Goal: Communication & Community: Answer question/provide support

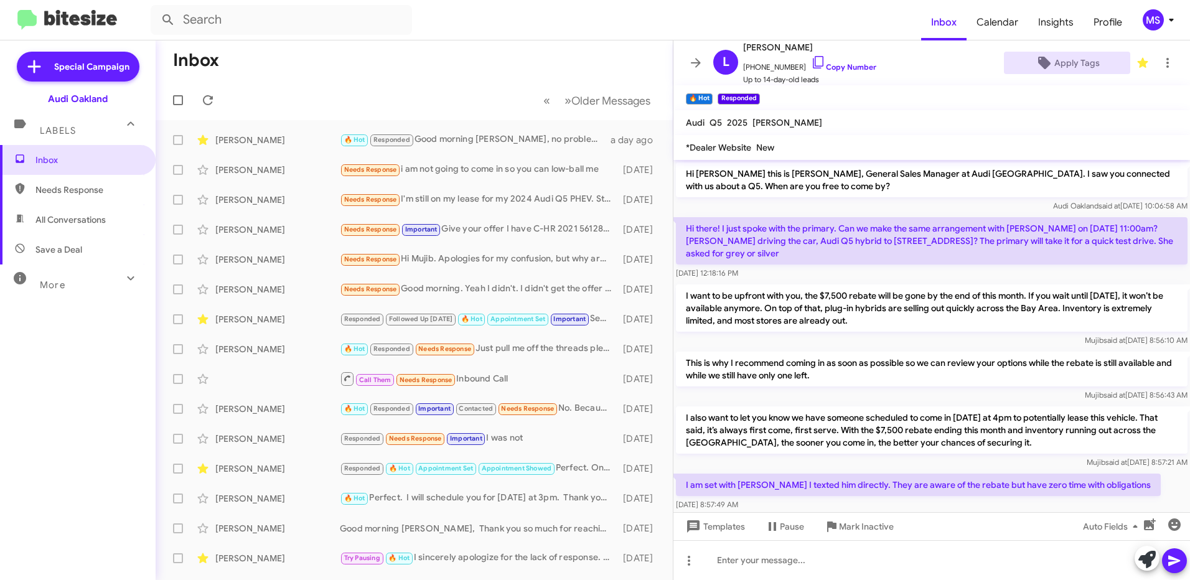
scroll to position [90, 0]
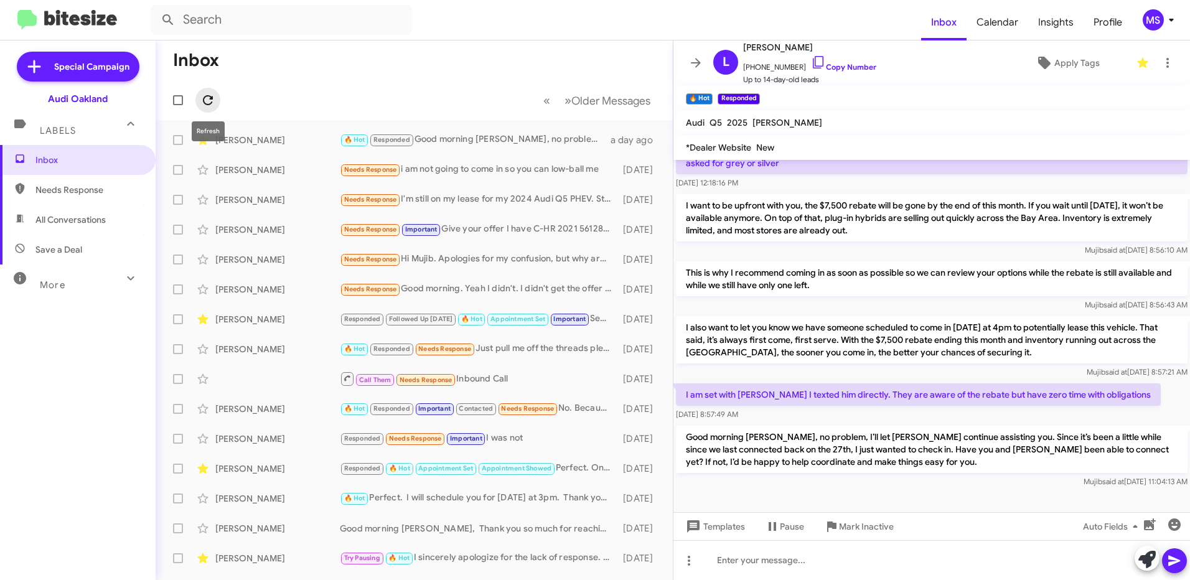
click at [216, 106] on span at bounding box center [207, 100] width 25 height 15
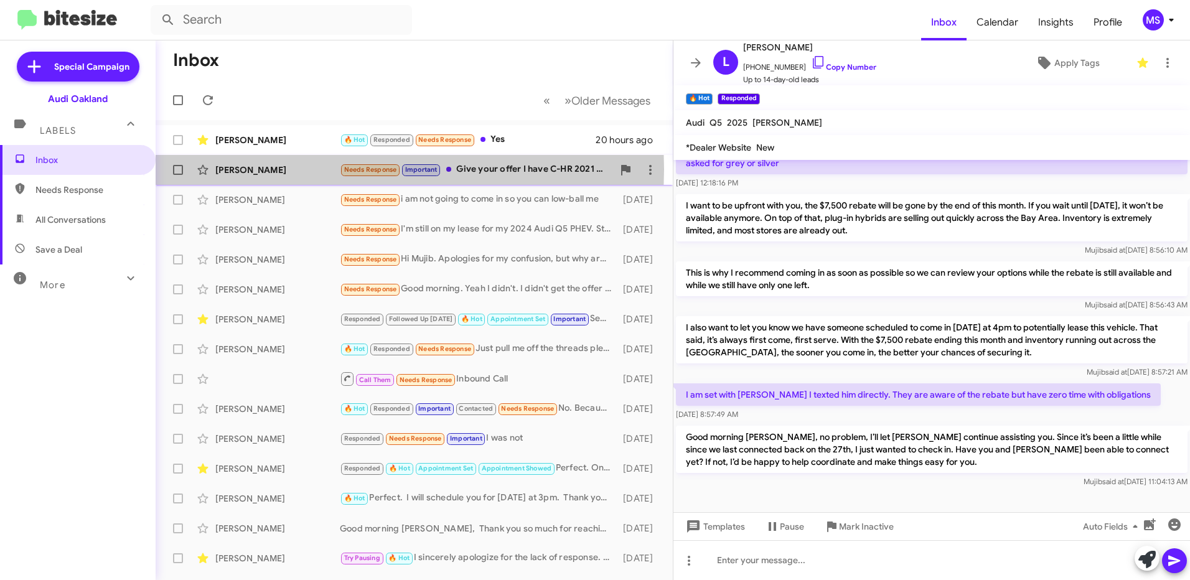
click at [301, 169] on div "[PERSON_NAME]" at bounding box center [277, 170] width 124 height 12
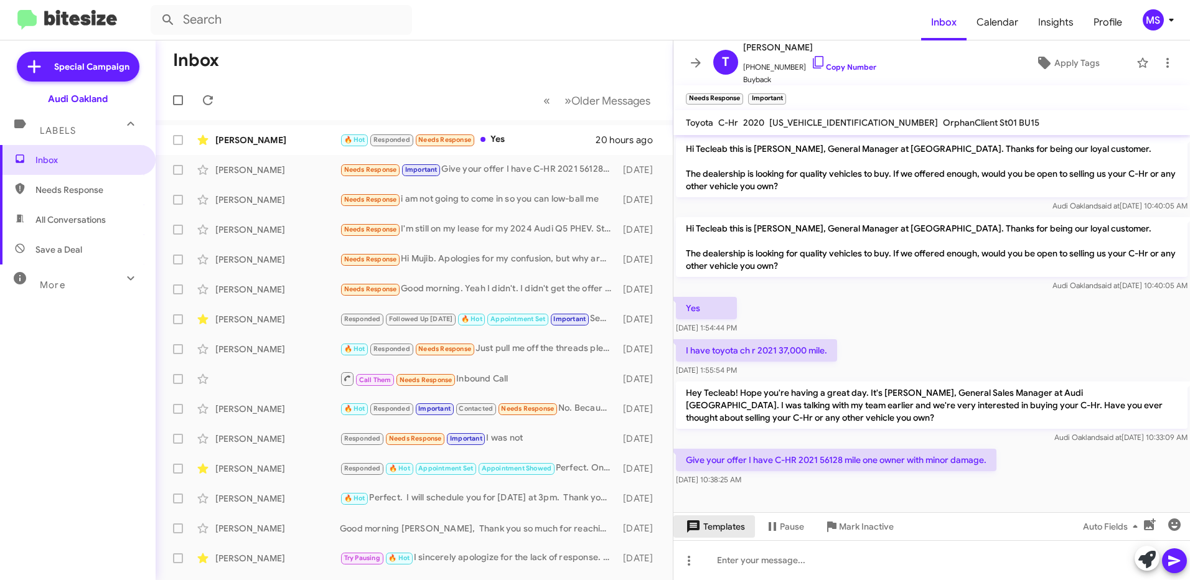
click at [735, 533] on span "Templates" at bounding box center [714, 526] width 62 height 22
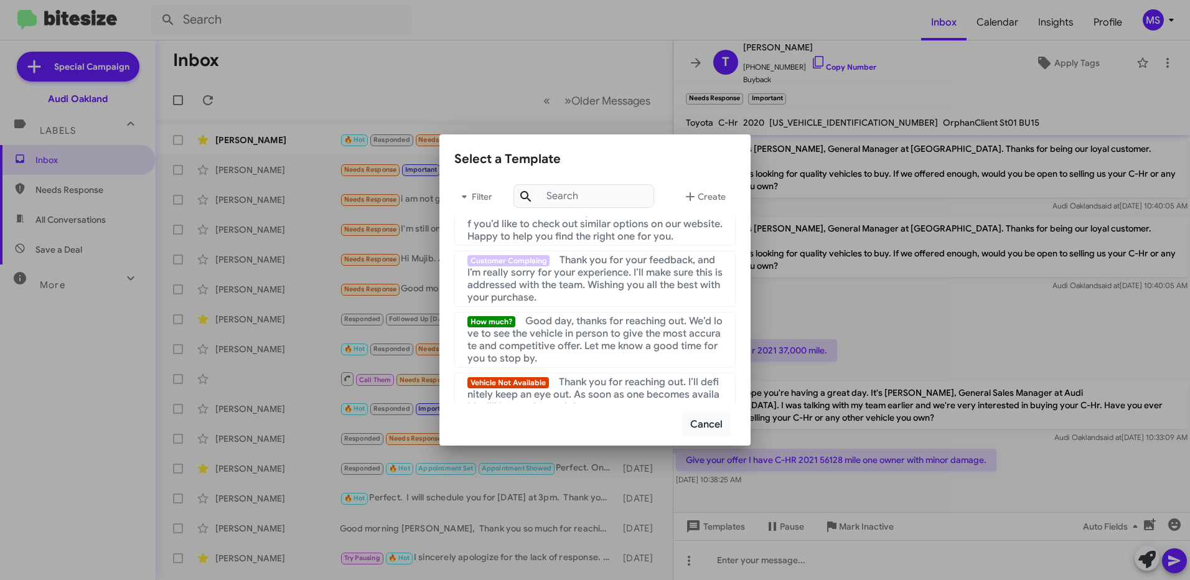
scroll to position [373, 0]
click at [589, 351] on span "Good day, thanks for reaching out. We’d love to see the vehicle in person to gi…" at bounding box center [594, 339] width 255 height 50
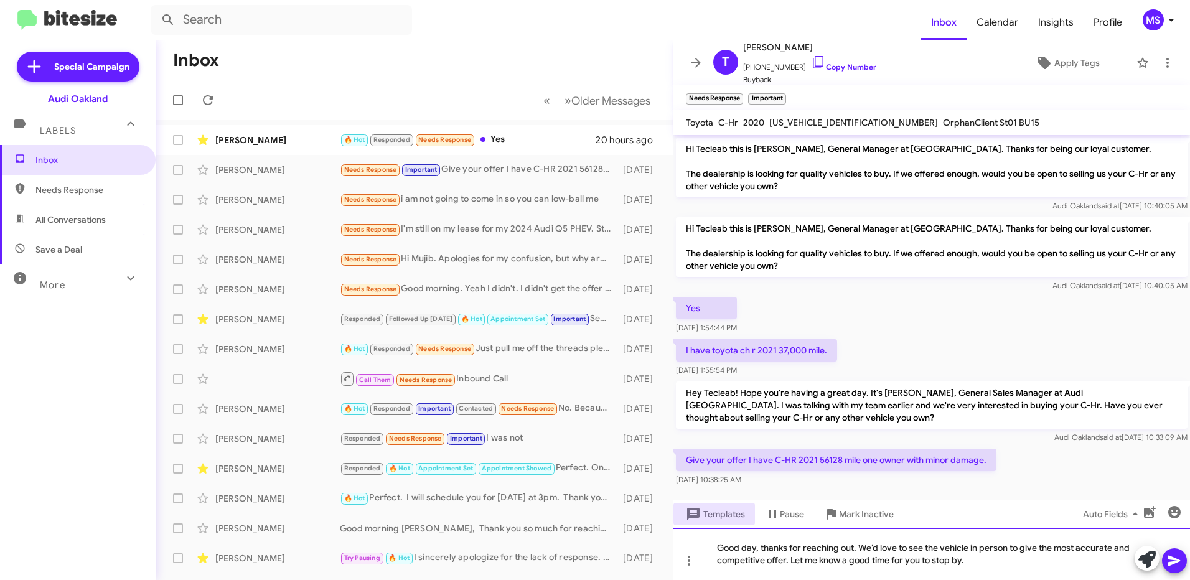
click at [755, 549] on div "Good day, thanks for reaching out. We’d love to see the vehicle in person to gi…" at bounding box center [931, 554] width 516 height 52
click at [1035, 559] on div "Good morning Tecleab, thanks for reaching out. We’d love to see the vehicle in …" at bounding box center [931, 554] width 516 height 52
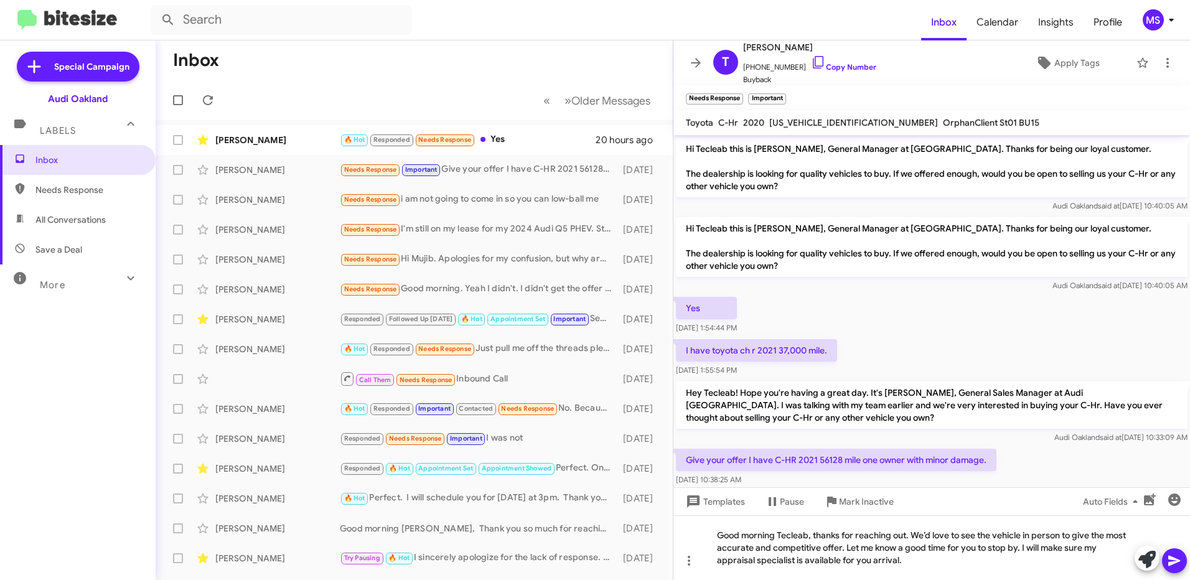
click at [1169, 563] on icon at bounding box center [1174, 561] width 12 height 11
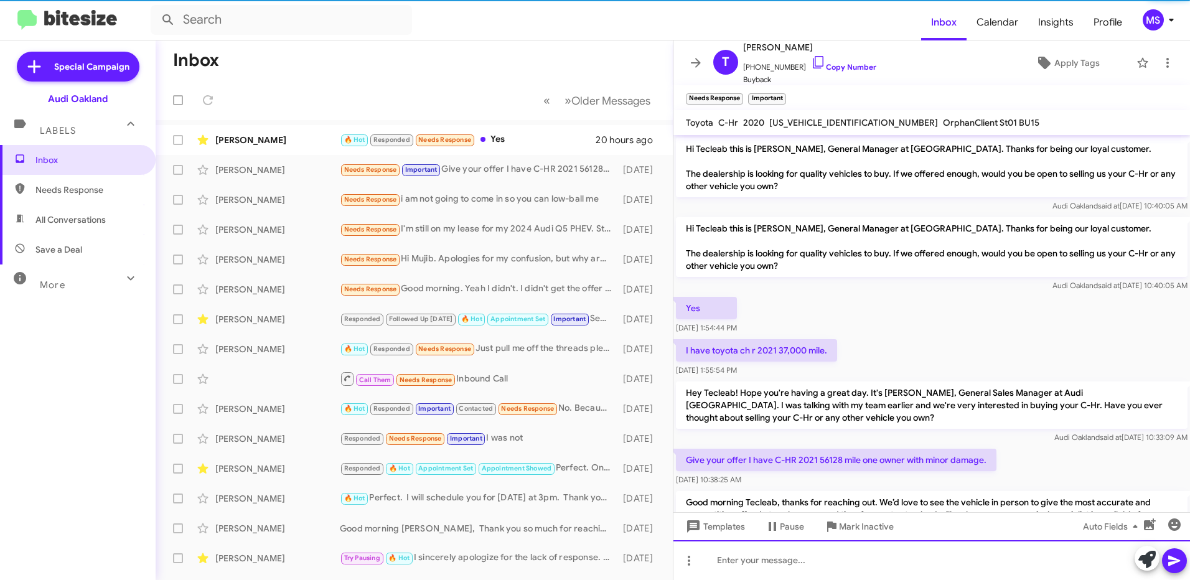
scroll to position [65, 0]
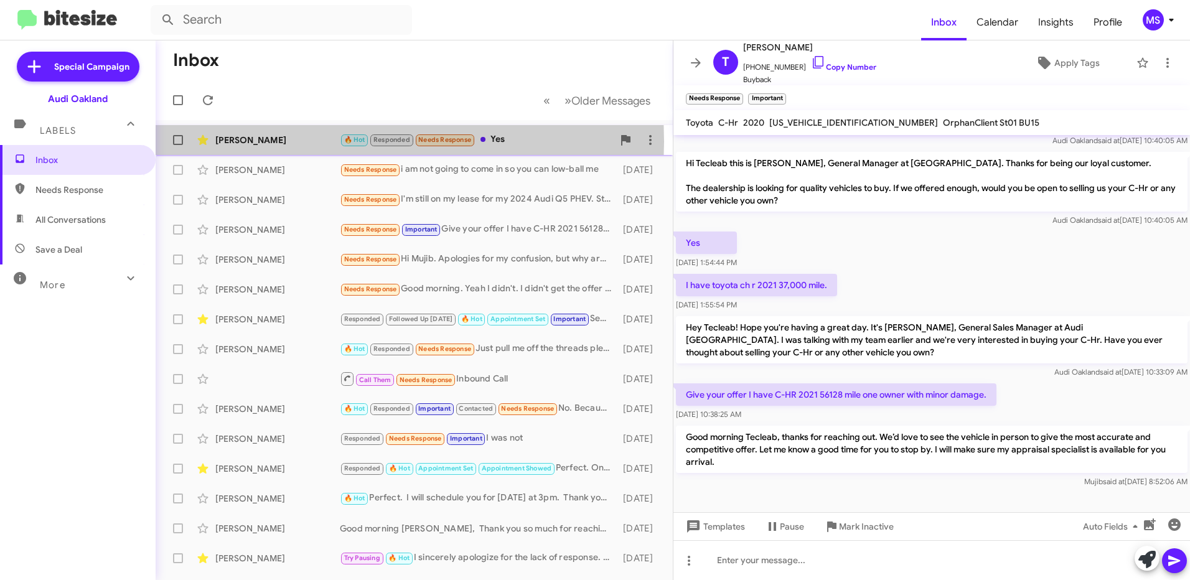
click at [315, 142] on div "[PERSON_NAME]" at bounding box center [277, 140] width 124 height 12
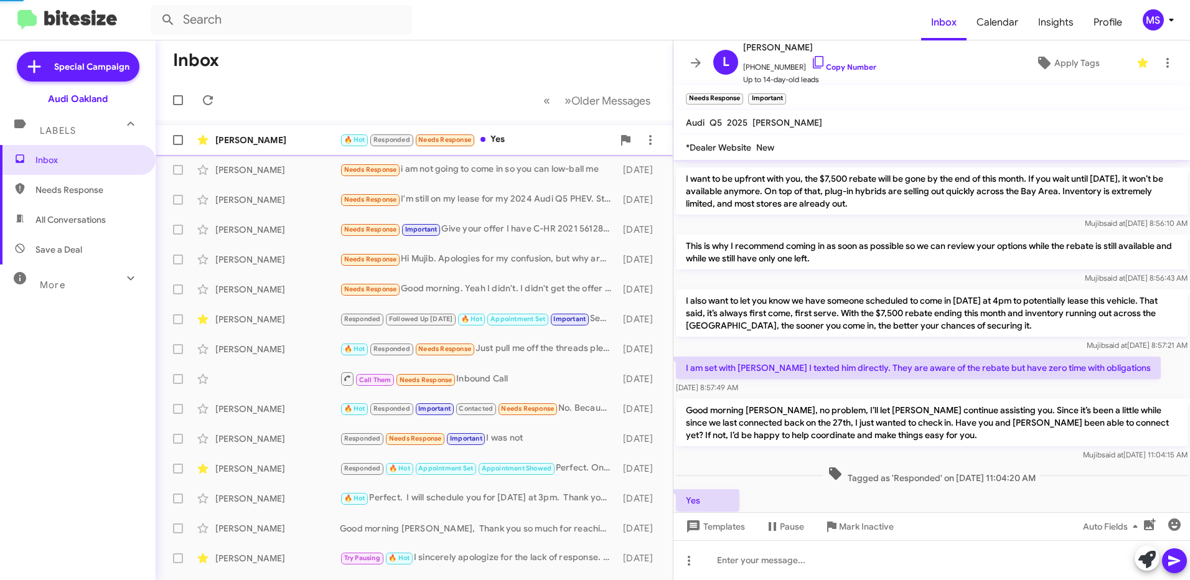
scroll to position [107, 0]
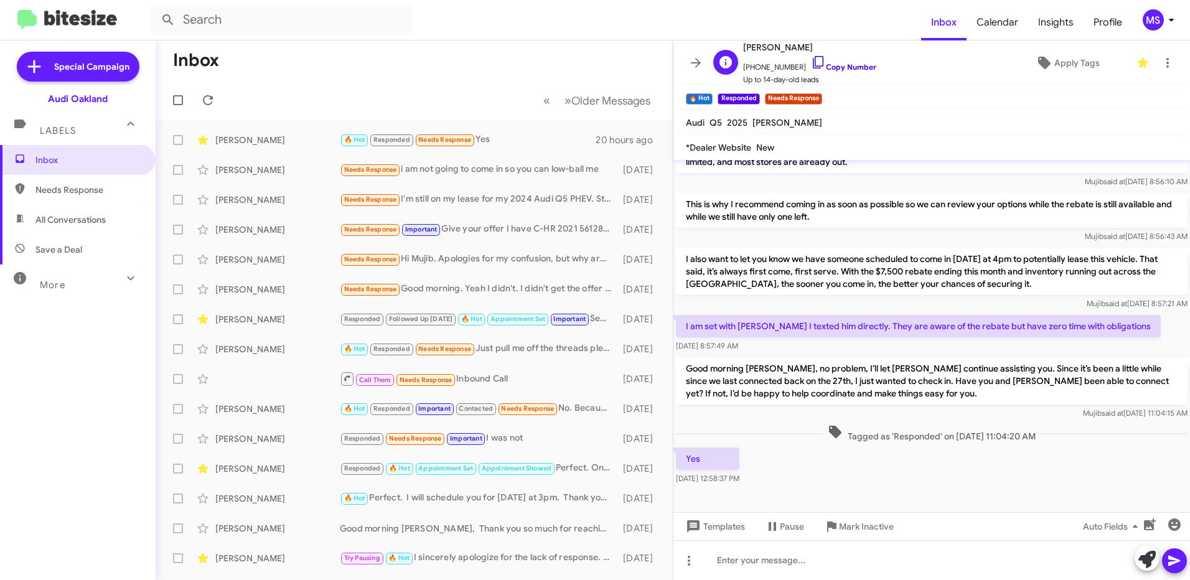
click at [848, 67] on link "Copy Number" at bounding box center [843, 66] width 65 height 9
